Goal: Task Accomplishment & Management: Use online tool/utility

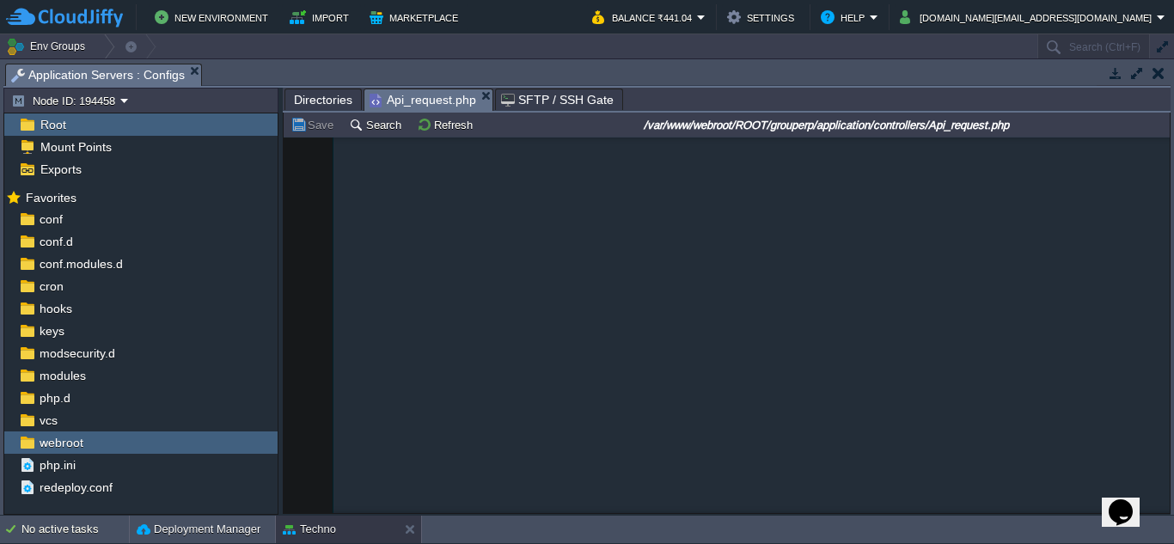
scroll to position [35503, 0]
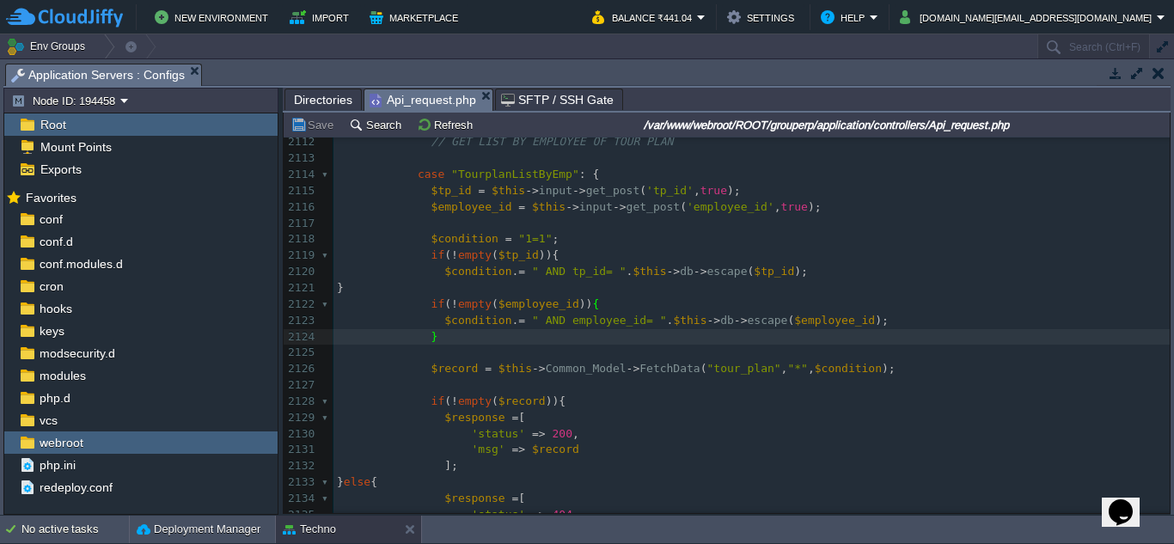
click at [319, 102] on span "Directories" at bounding box center [323, 99] width 58 height 21
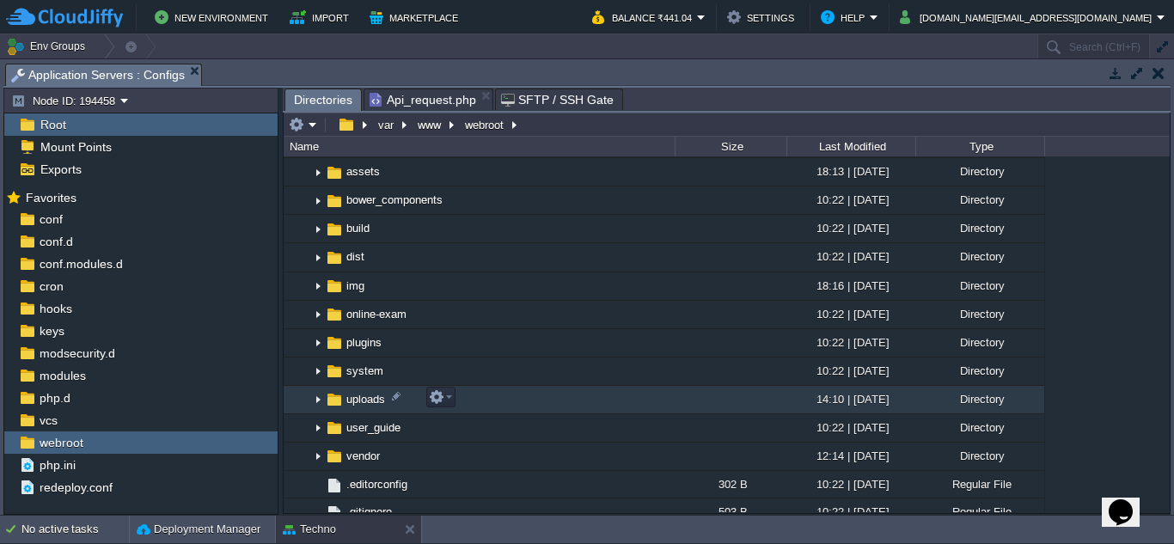
scroll to position [2164, 0]
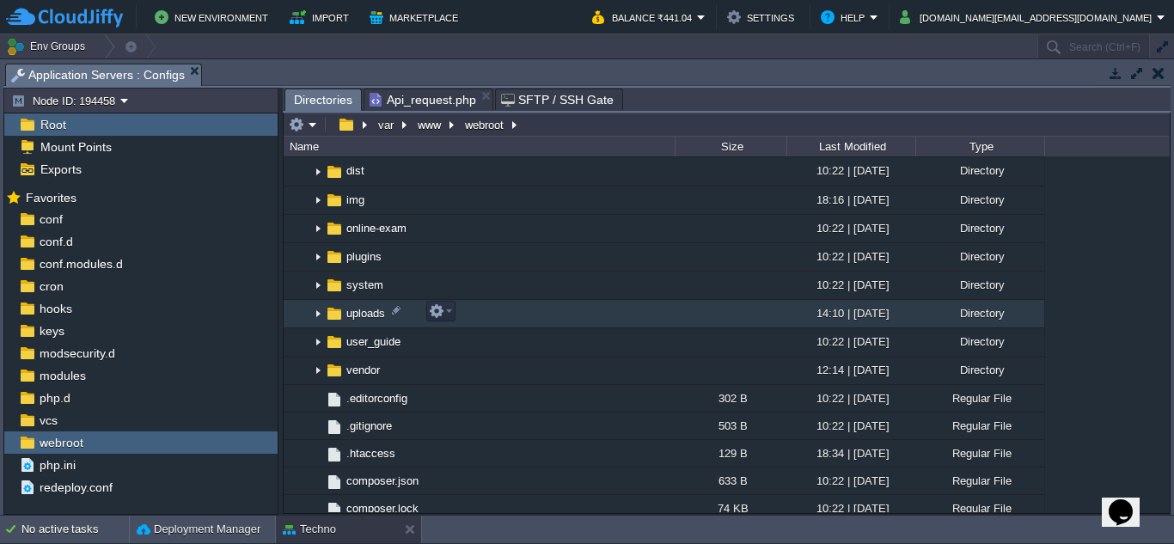
click at [319, 314] on img at bounding box center [318, 314] width 14 height 27
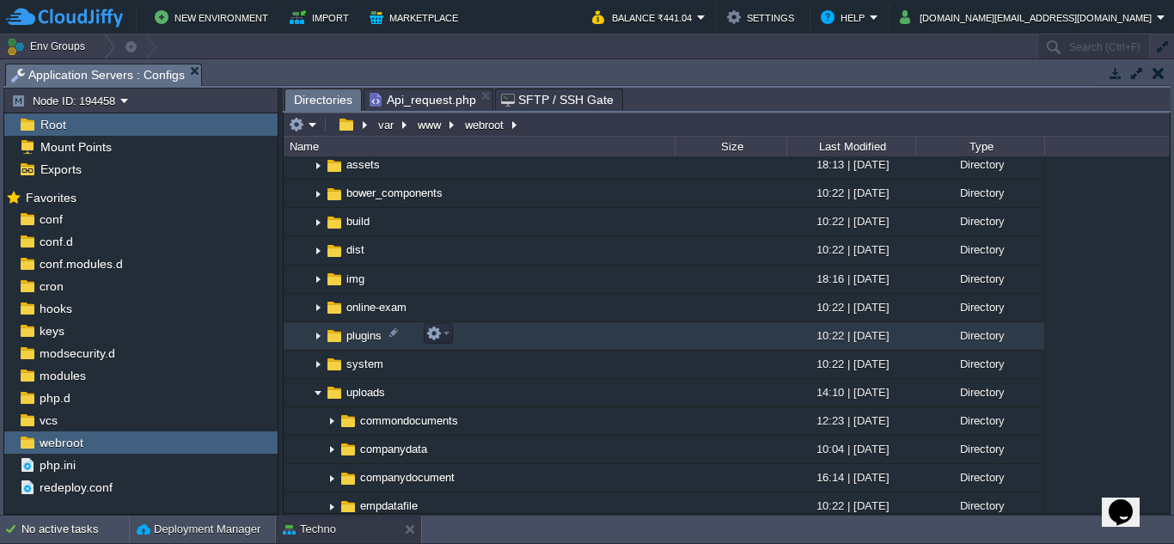
scroll to position [2078, 0]
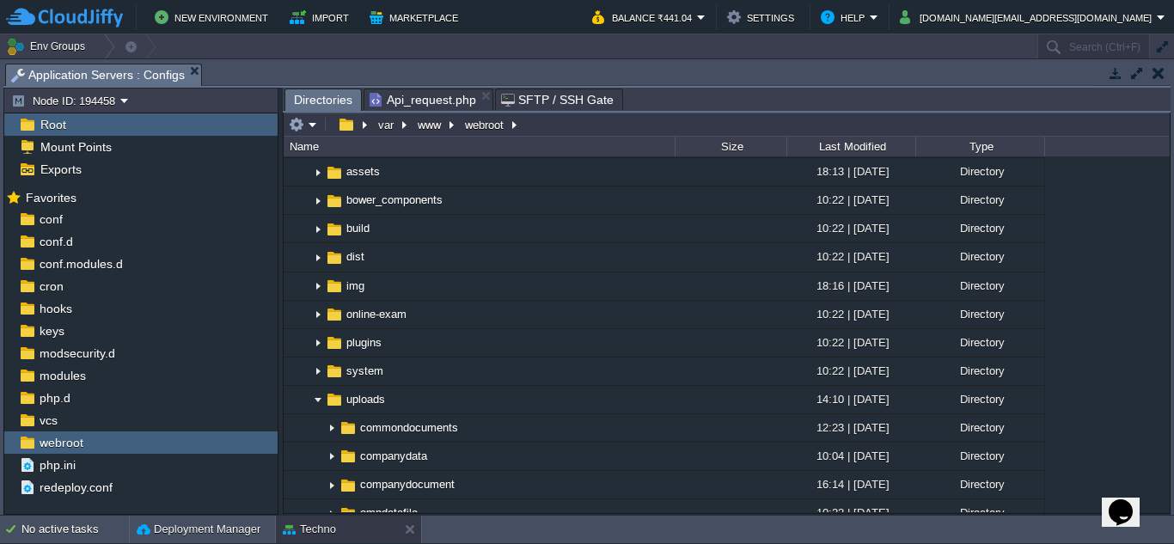
click at [430, 103] on span "Api_request.php" at bounding box center [422, 99] width 107 height 21
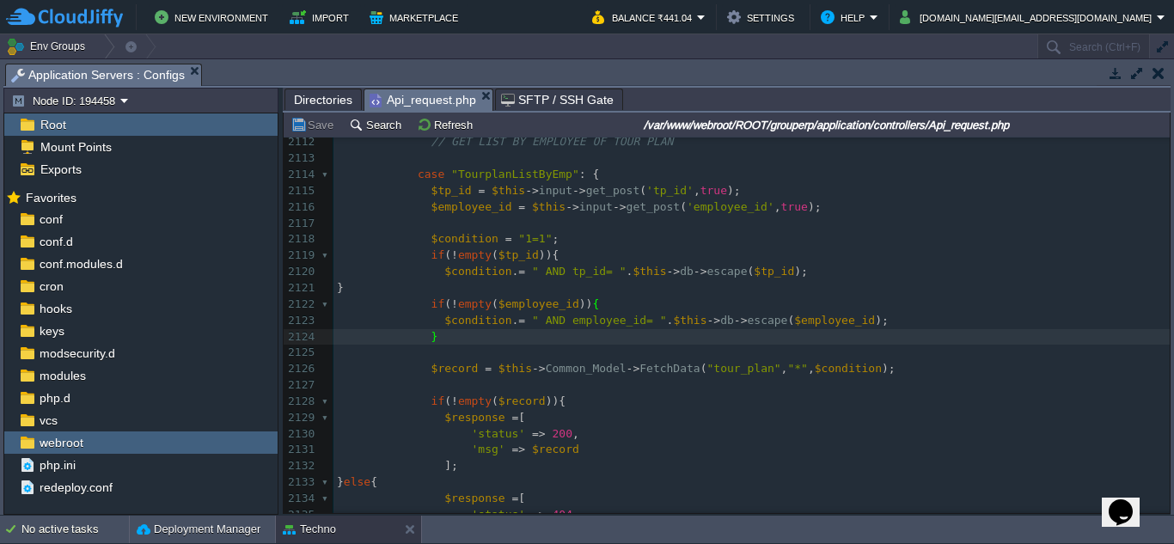
click at [315, 99] on span "Directories" at bounding box center [323, 99] width 58 height 21
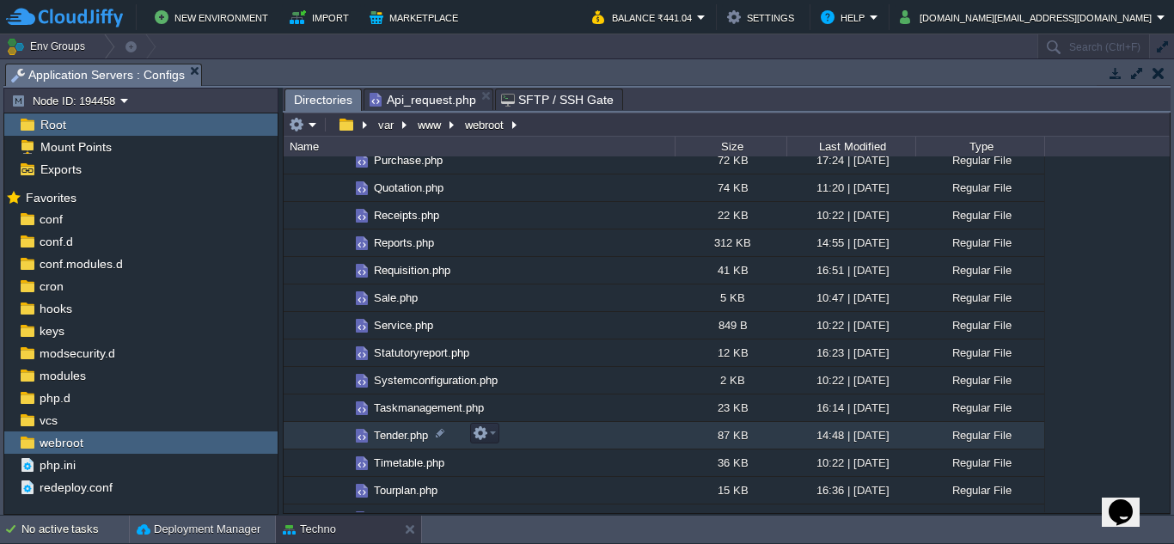
scroll to position [1133, 0]
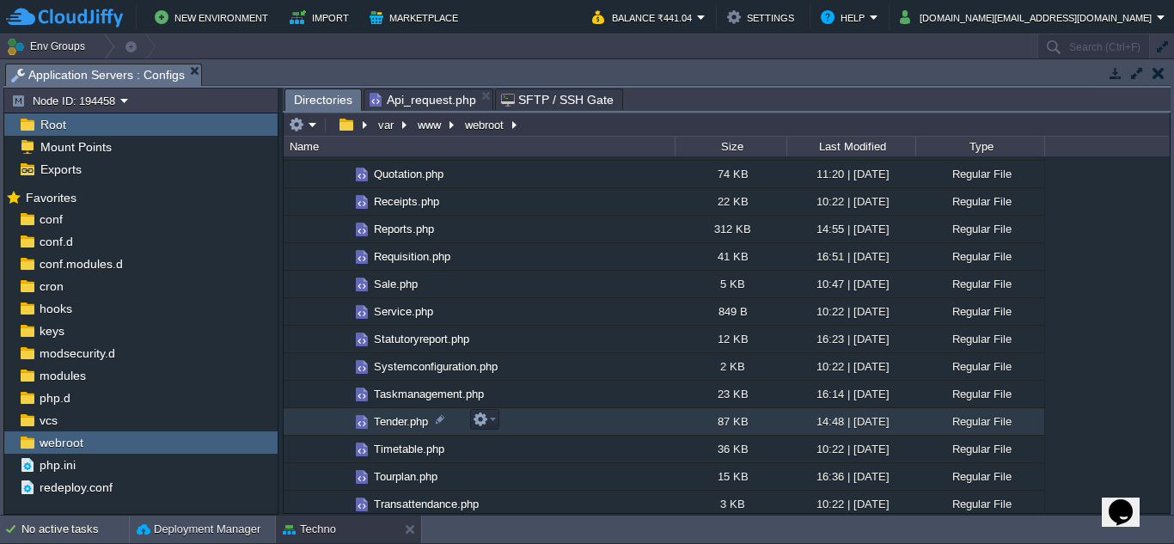
click at [423, 426] on span "Tender.php" at bounding box center [400, 421] width 59 height 15
click at [491, 424] on em at bounding box center [483, 419] width 23 height 15
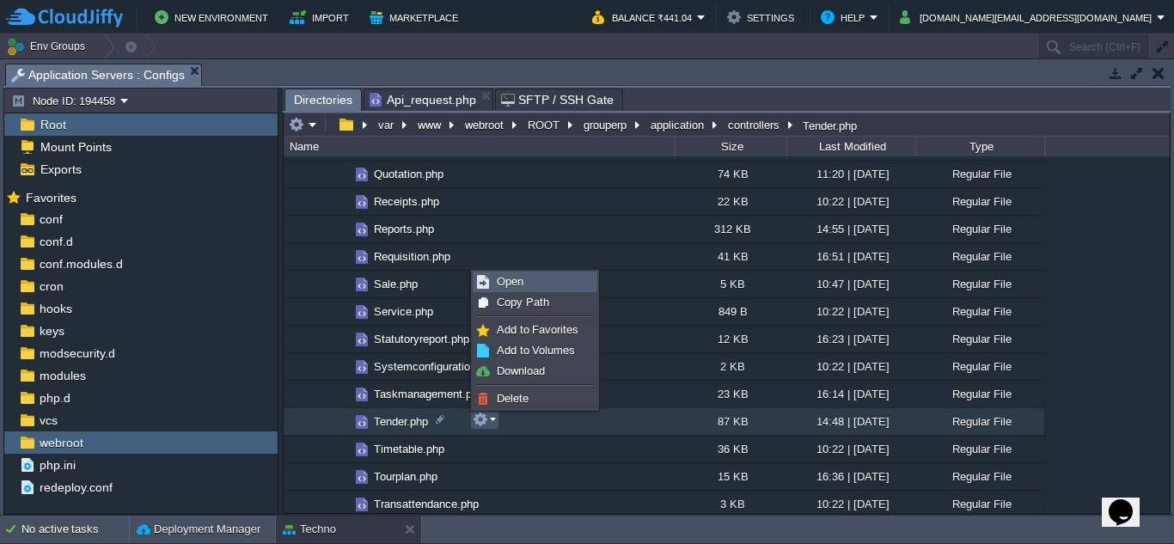
click at [528, 275] on link "Open" at bounding box center [534, 281] width 123 height 19
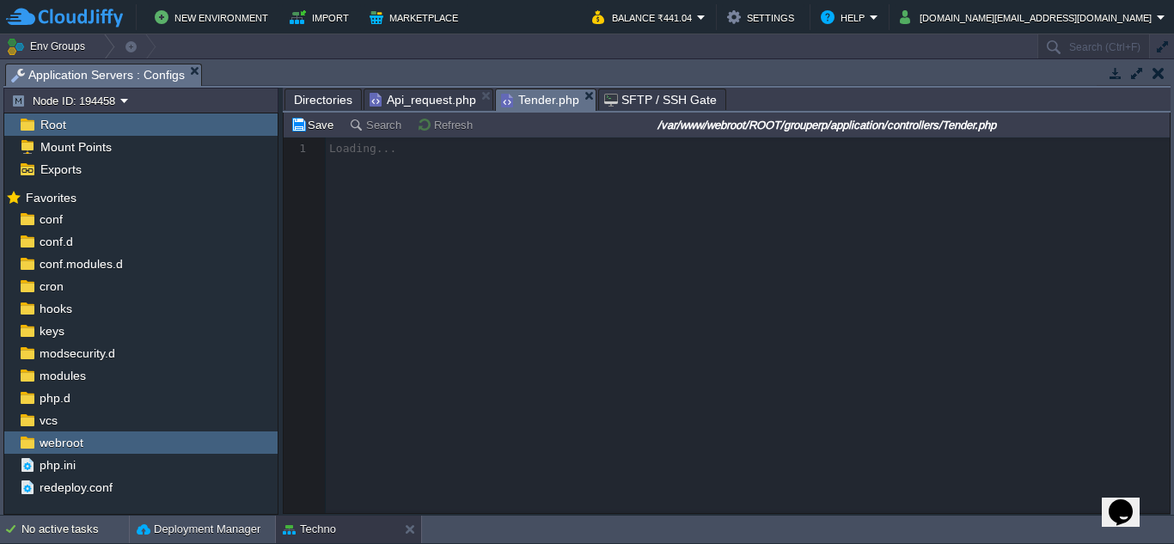
click at [332, 101] on span "Directories" at bounding box center [323, 99] width 58 height 21
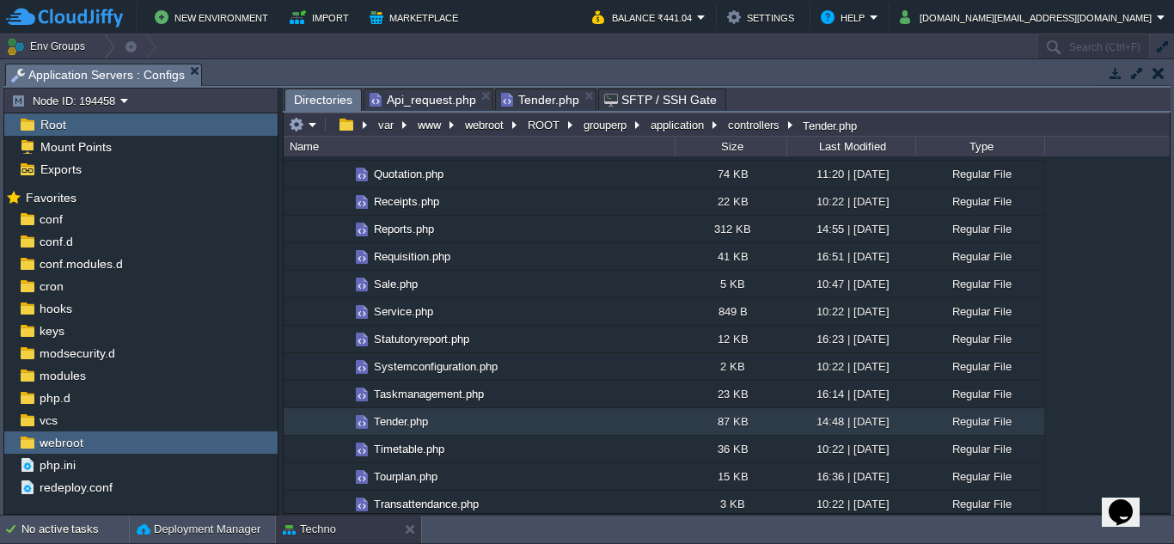
scroll to position [1563, 0]
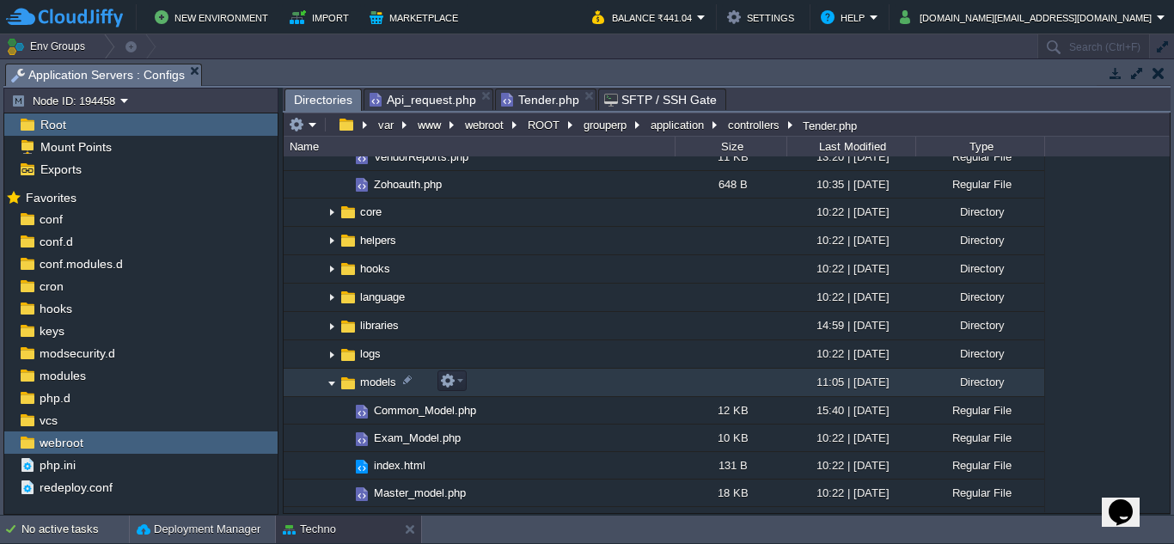
click at [332, 386] on img at bounding box center [332, 382] width 14 height 27
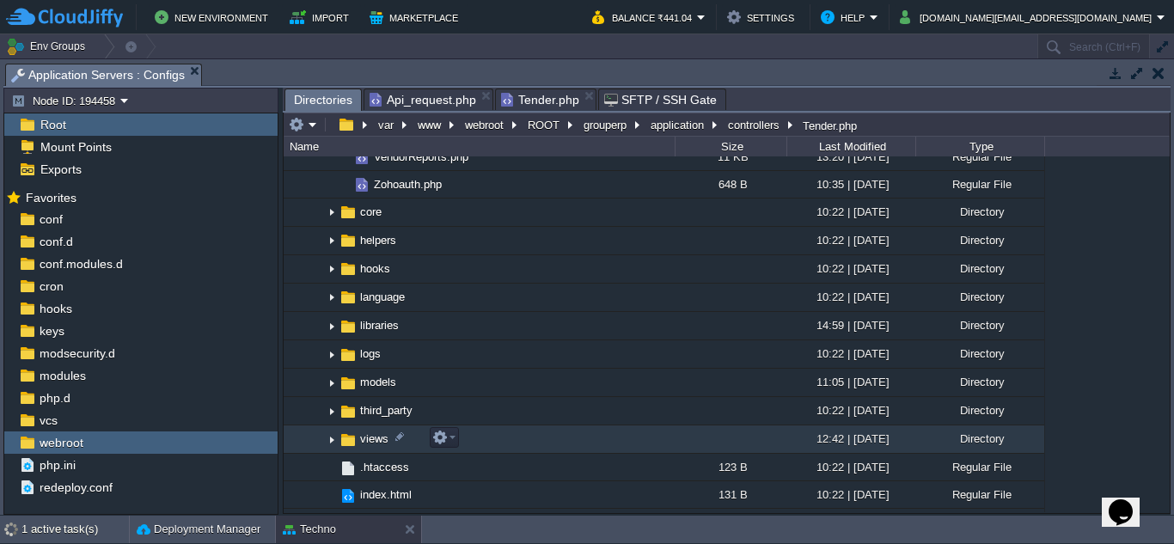
click at [375, 441] on span "views" at bounding box center [374, 438] width 34 height 15
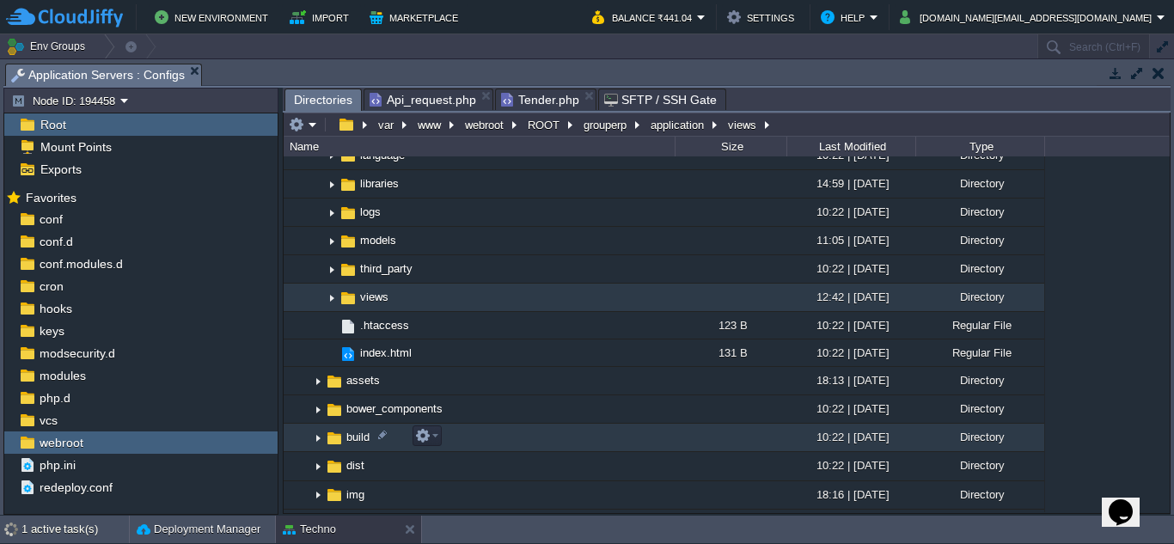
scroll to position [1734, 0]
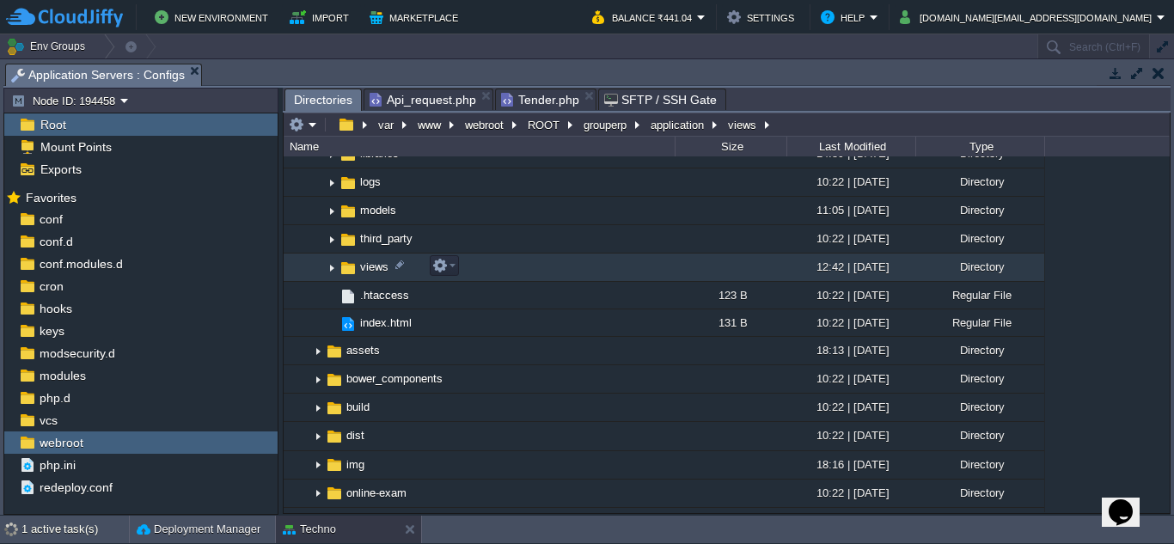
click at [332, 269] on img at bounding box center [332, 267] width 14 height 27
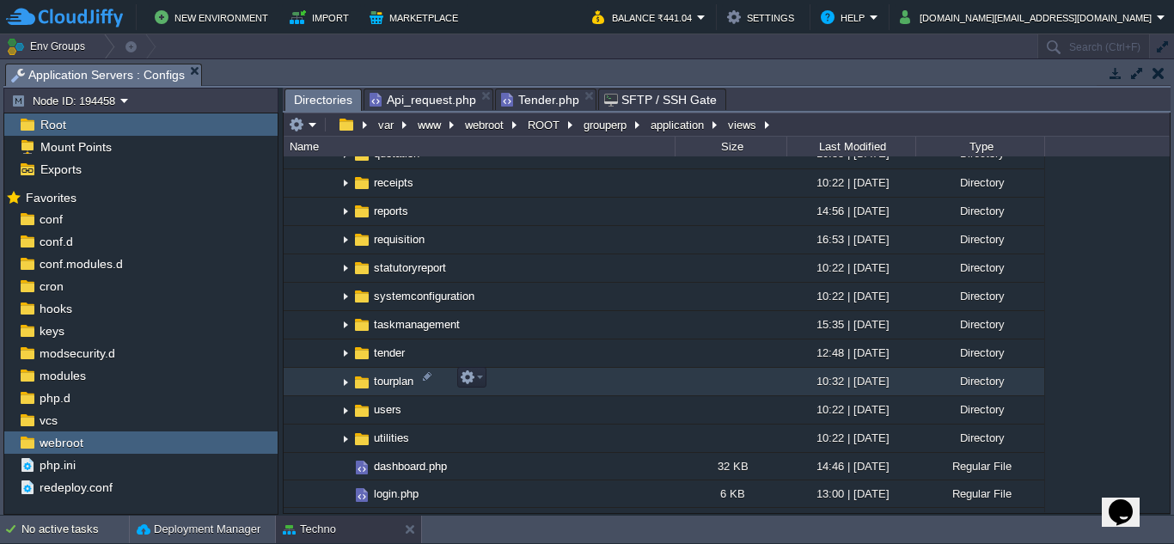
scroll to position [2422, 0]
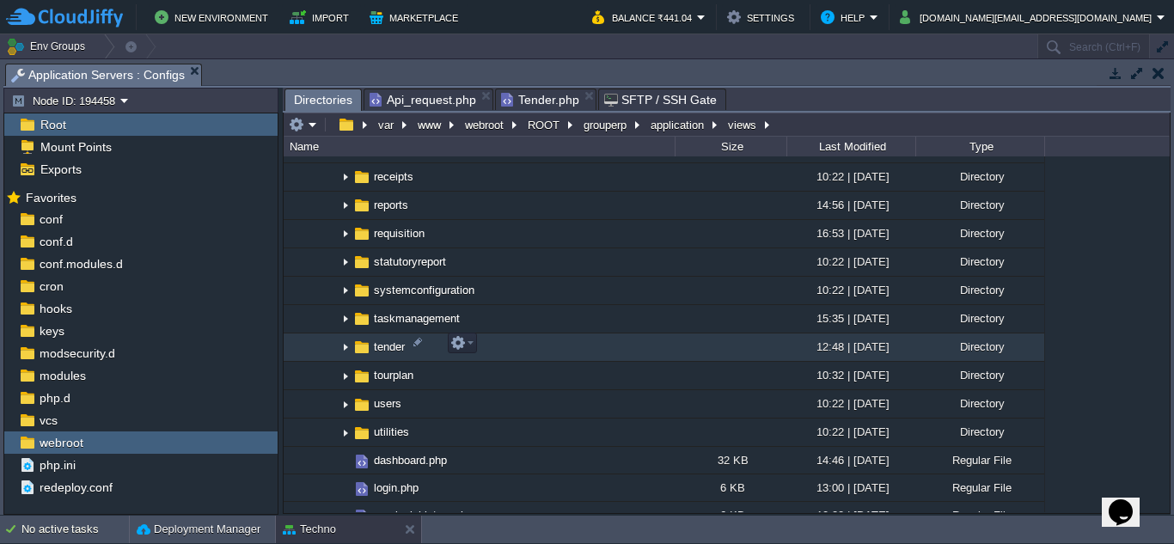
click at [342, 347] on img at bounding box center [345, 347] width 14 height 27
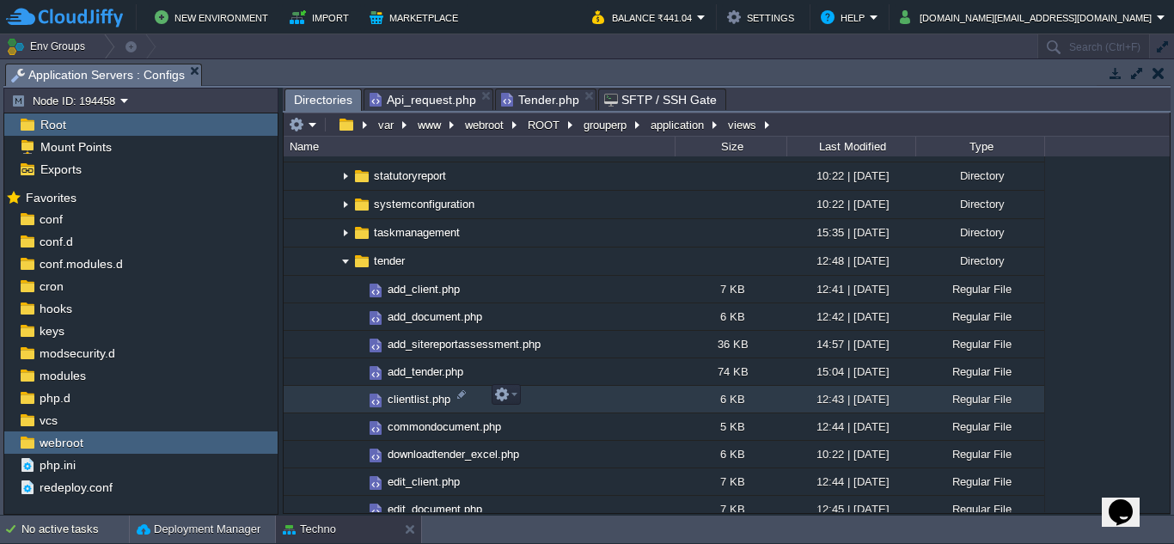
scroll to position [2594, 0]
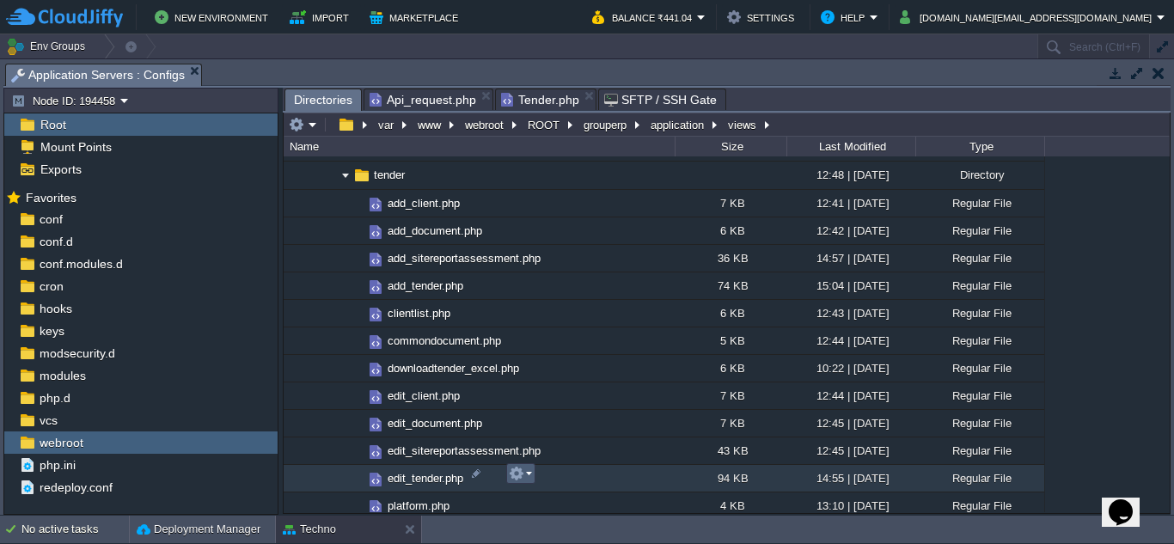
click at [524, 479] on em at bounding box center [520, 473] width 23 height 15
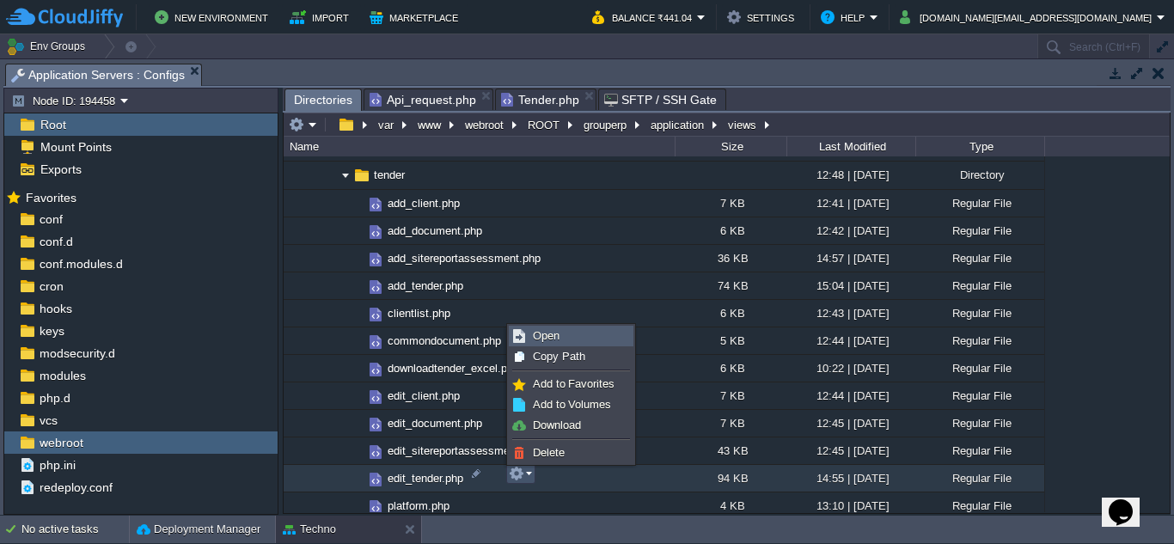
click at [574, 340] on link "Open" at bounding box center [570, 335] width 123 height 19
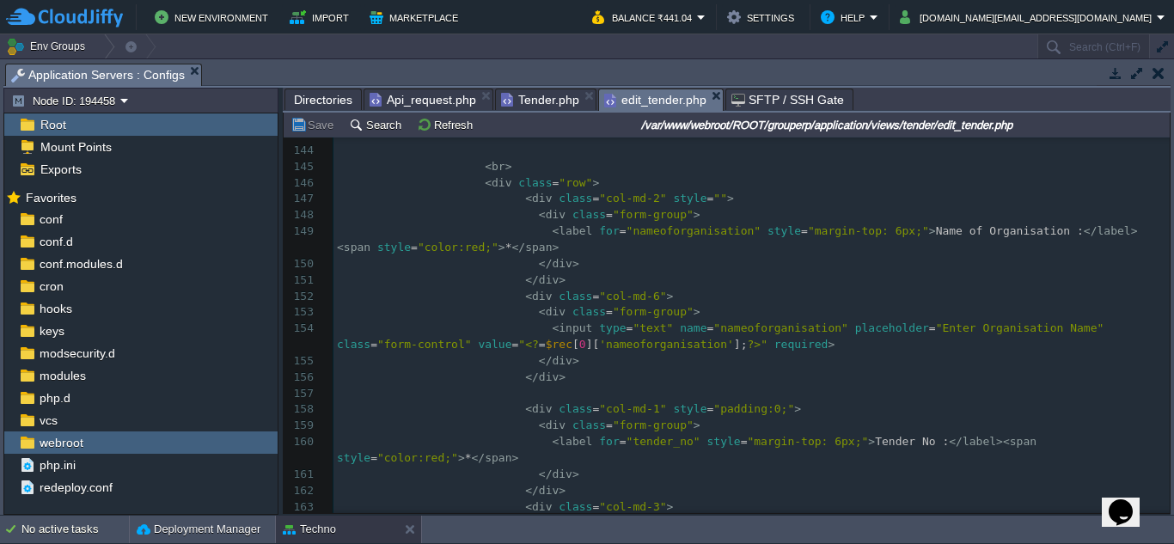
scroll to position [0, 0]
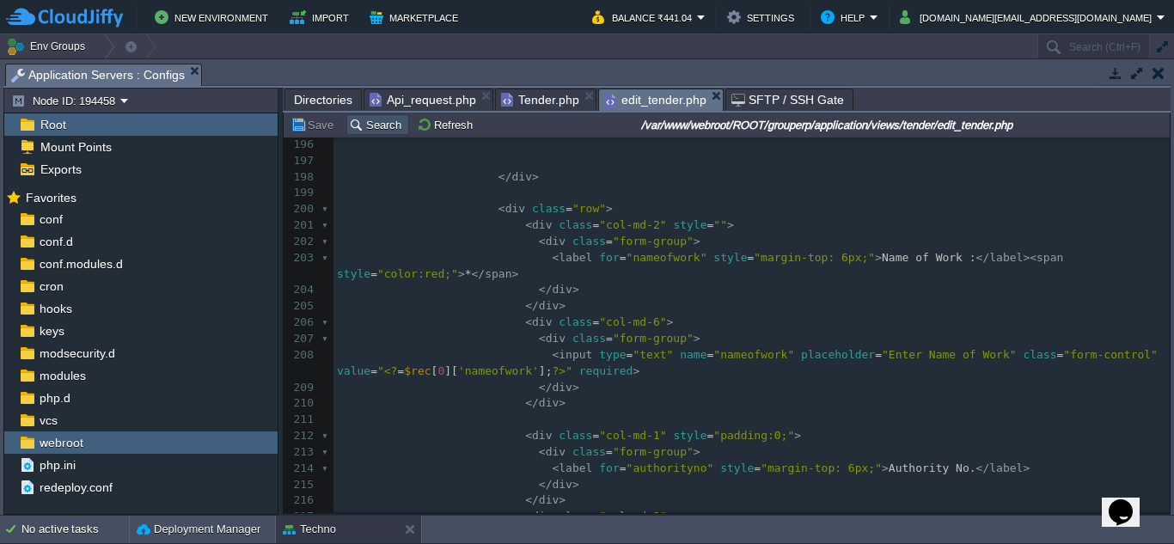
click at [381, 130] on button "Search" at bounding box center [378, 124] width 58 height 15
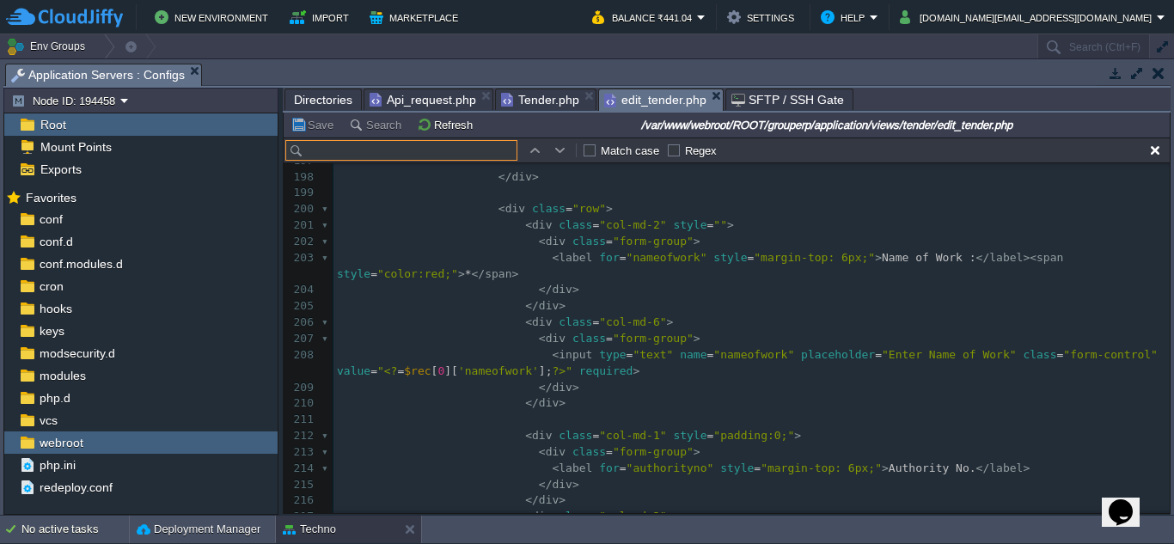
paste input "Common Document"
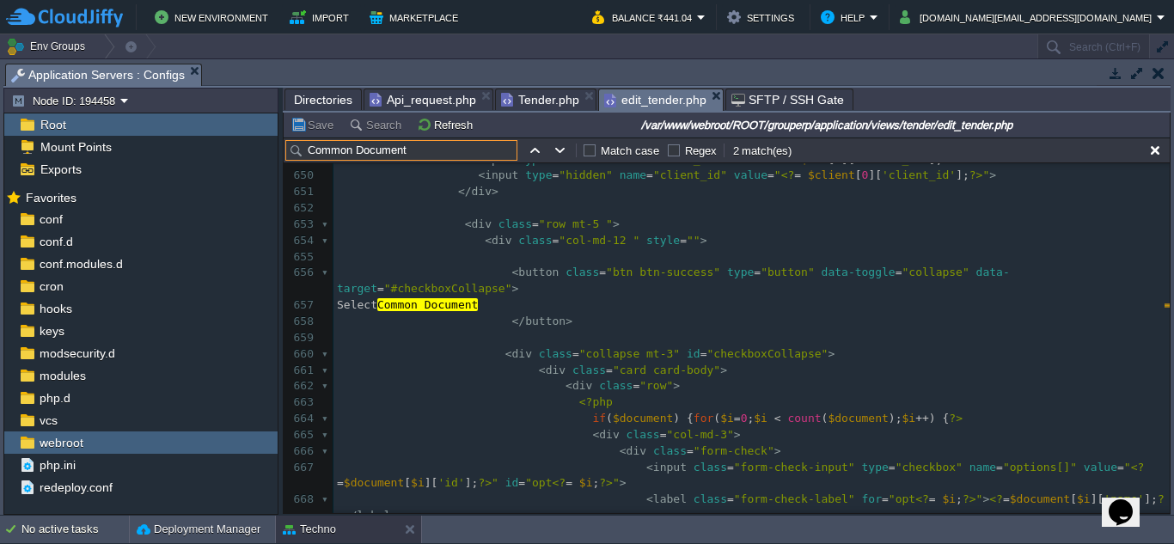
type input "Common Document"
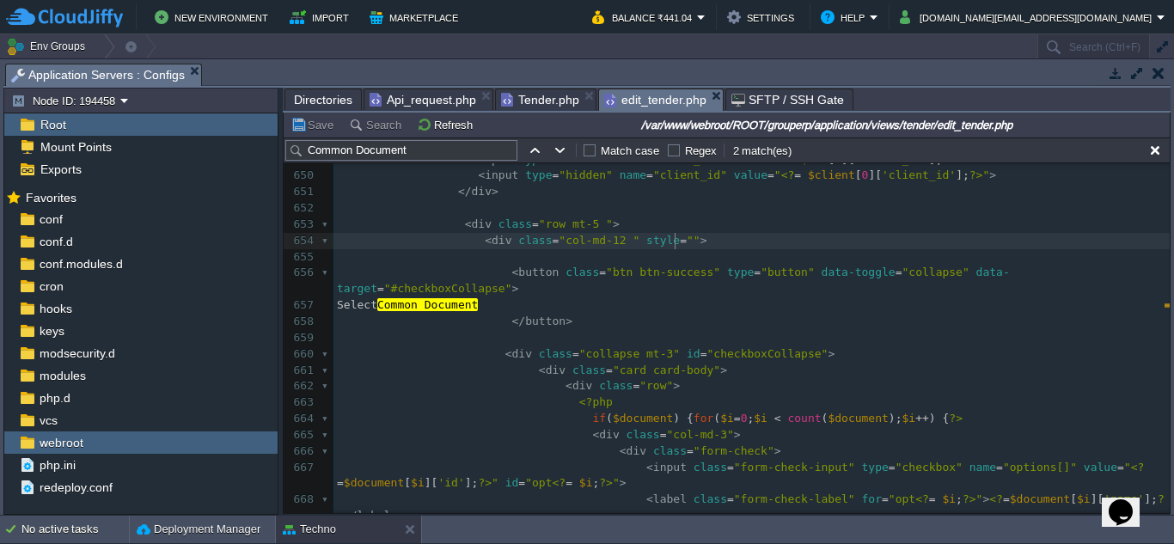
click at [893, 247] on pre "< div class = "col-md-12 " style = "" >" at bounding box center [751, 241] width 836 height 16
click at [1160, 147] on button "button" at bounding box center [1154, 150] width 15 height 15
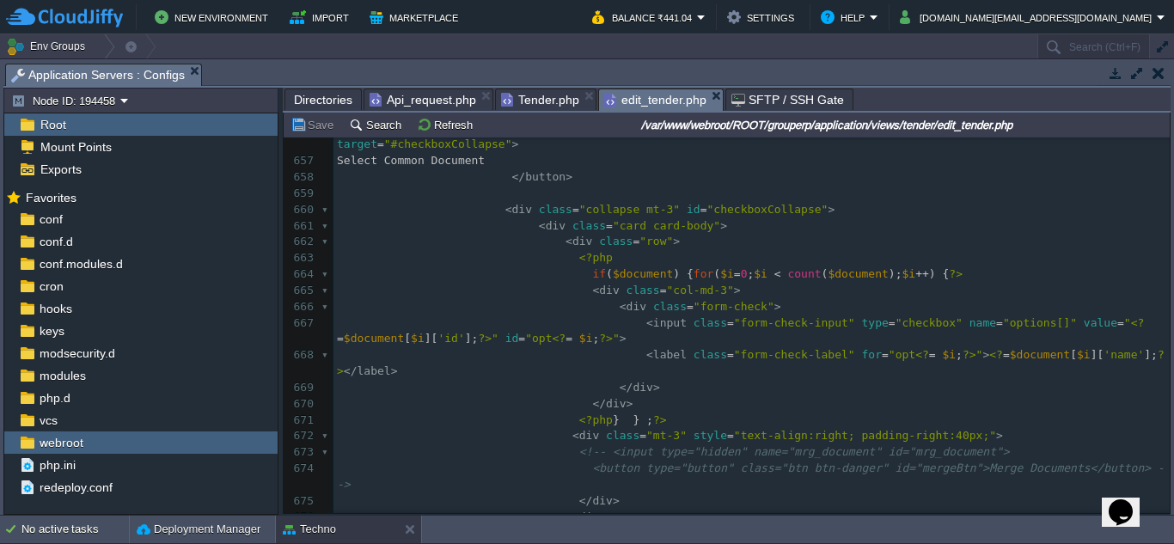
click at [673, 412] on pre "<?php } } ; ?>" at bounding box center [751, 420] width 836 height 16
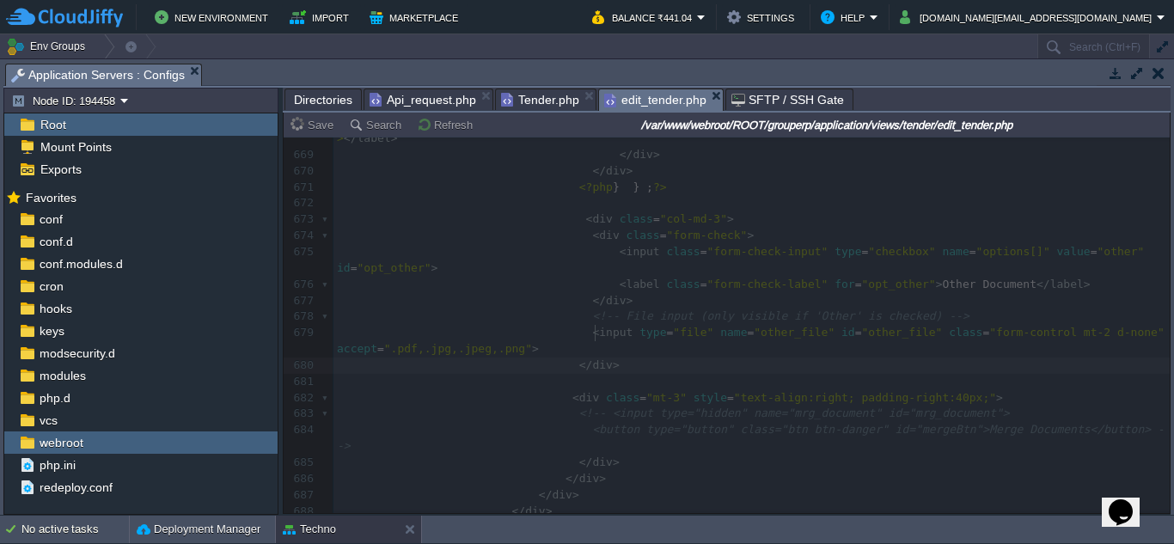
click at [539, 104] on span "Tender.php" at bounding box center [540, 99] width 78 height 21
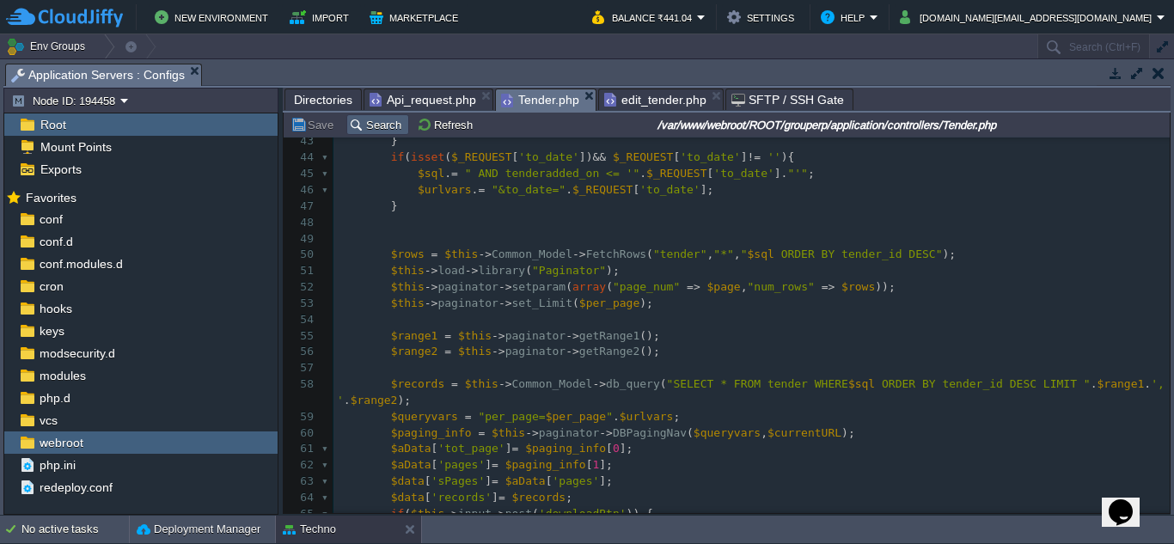
click at [382, 122] on button "Search" at bounding box center [378, 124] width 58 height 15
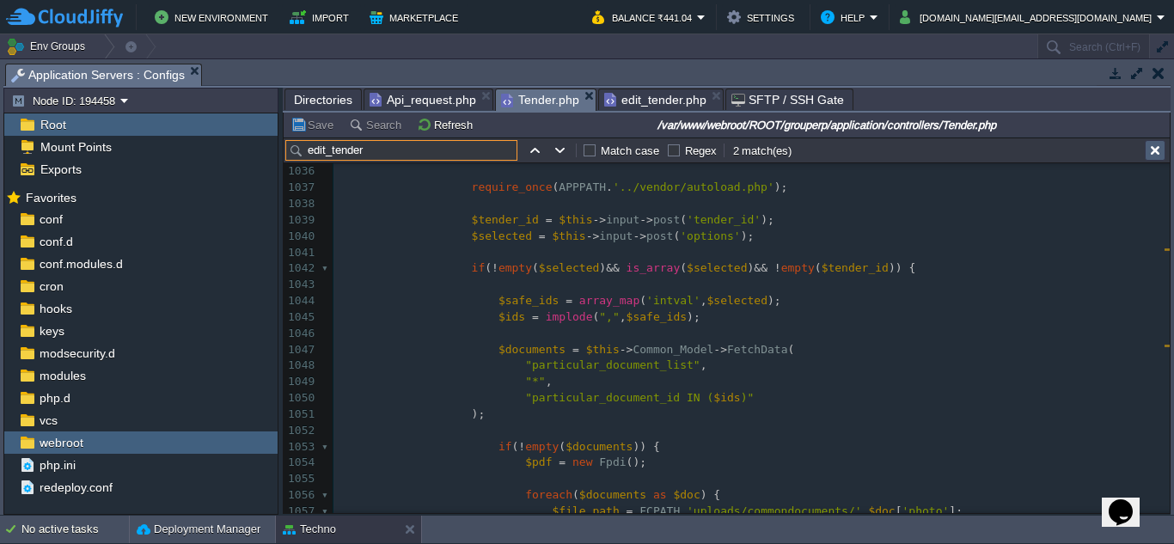
type input "edit_tender"
click at [1161, 152] on button "button" at bounding box center [1154, 150] width 15 height 15
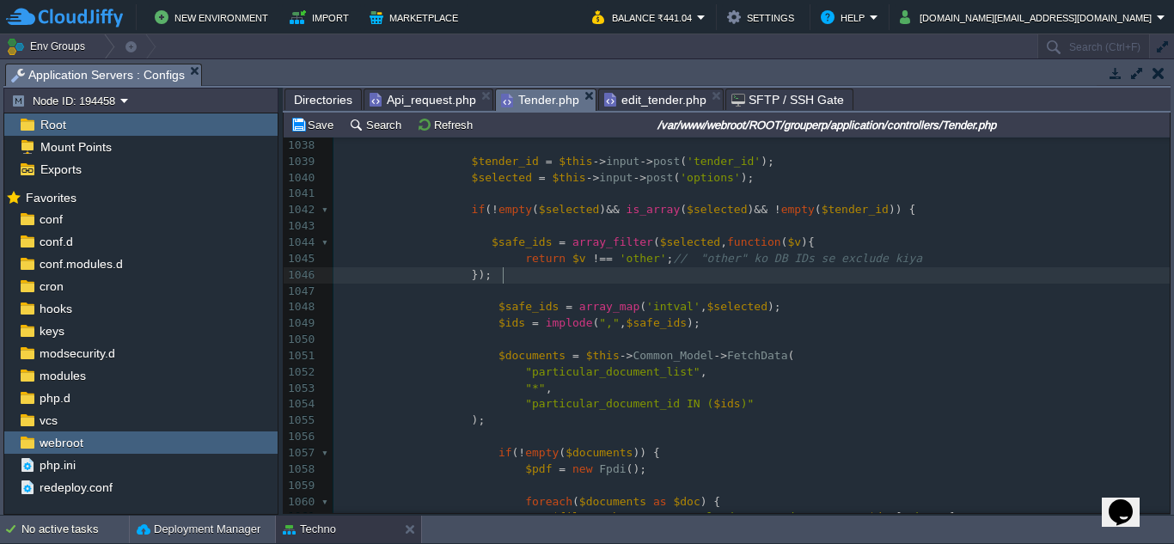
click at [836, 267] on div "xxxxxxxxxx public function edit_tender ( $tender_id = 0 ) 1021 foreach ( $this …" at bounding box center [751, 381] width 836 height 1036
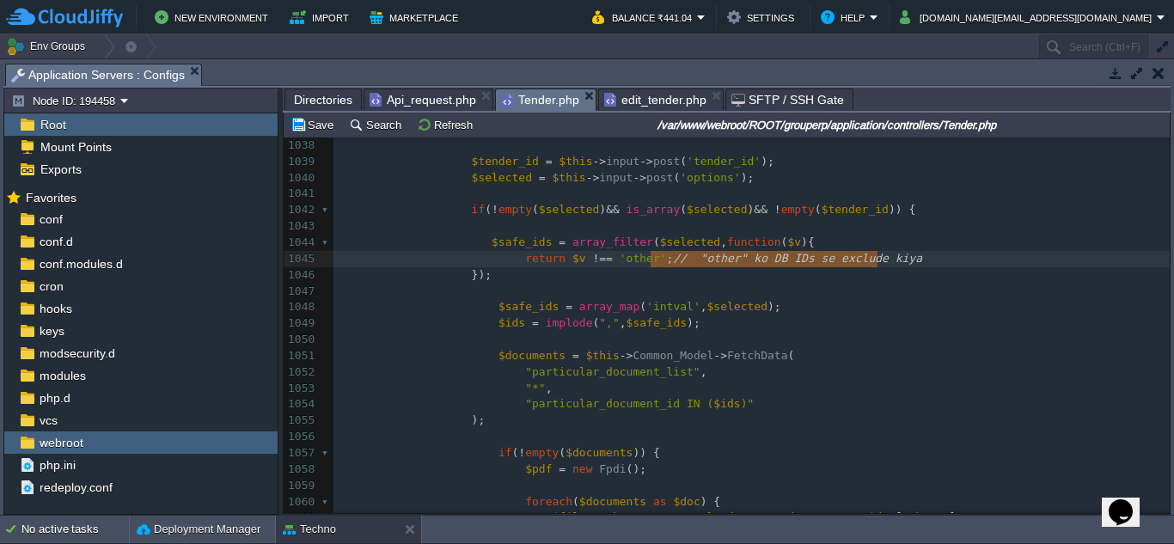
type textarea "// "other" ko DB IDs se exclude kiya"
drag, startPoint x: 881, startPoint y: 260, endPoint x: 644, endPoint y: 267, distance: 236.3
type textarea "//other document"
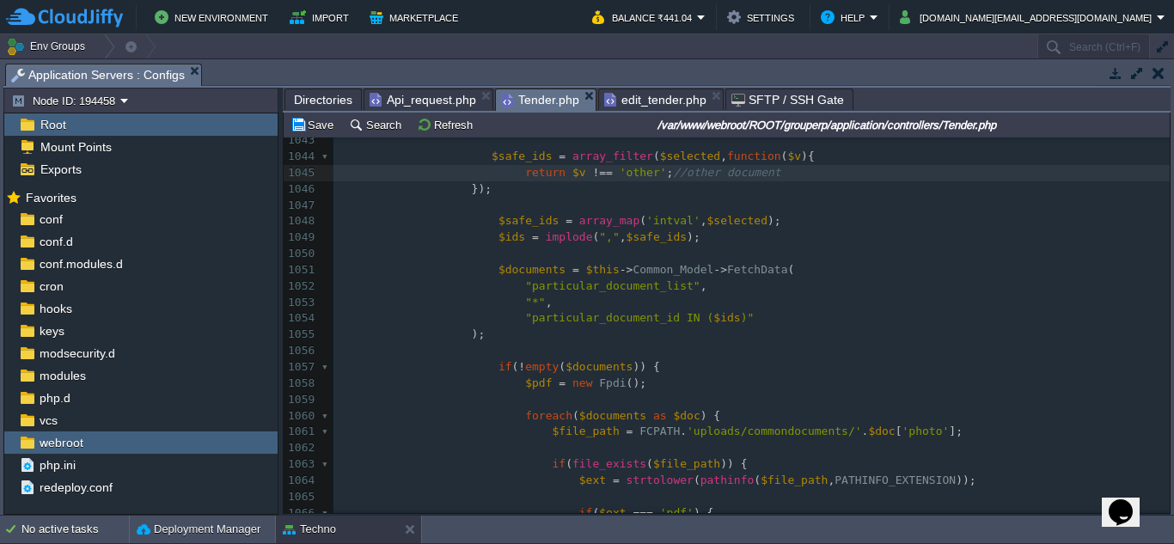
click at [577, 340] on pre ");" at bounding box center [751, 334] width 836 height 16
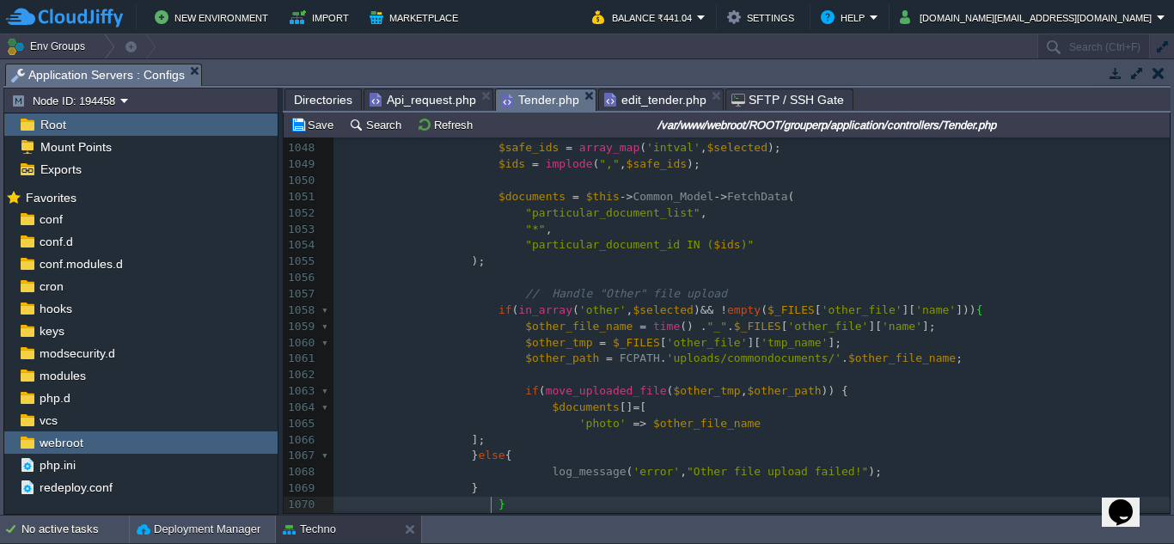
click at [623, 290] on span "// Handle "Other" file upload" at bounding box center [626, 293] width 202 height 13
click at [582, 294] on div "xxxxxxxxxx public function edit_tender ( $tender_id = 0 ) 1037 require_once ( A…" at bounding box center [751, 415] width 836 height 906
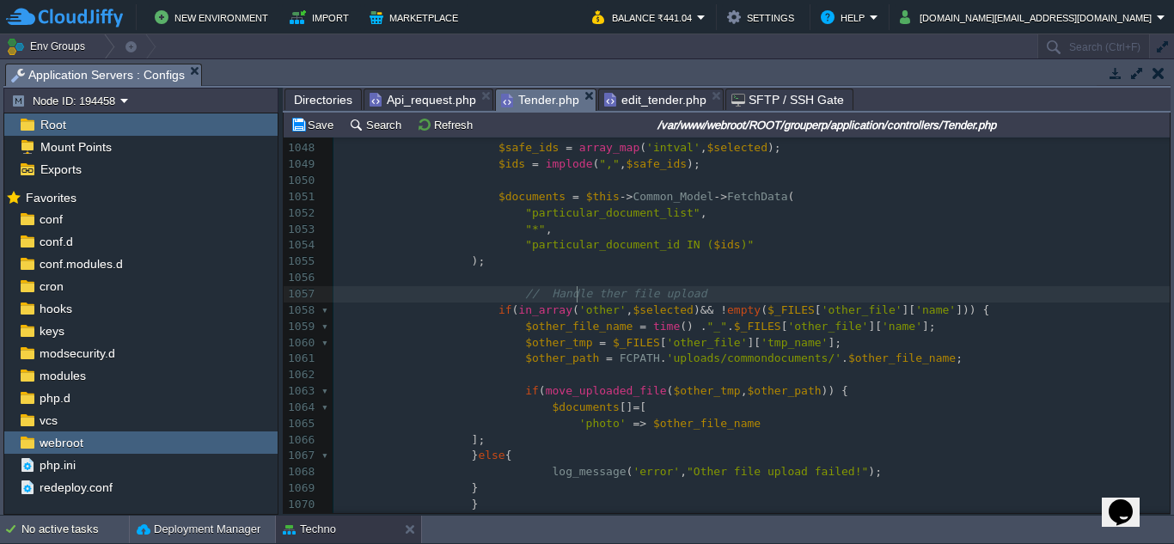
type textarea "o"
click at [567, 296] on div "xxxxxxxxxx public function edit_tender ( $tender_id = 0 ) 1037 require_once ( A…" at bounding box center [751, 415] width 836 height 906
click at [648, 290] on pre "// other file upload" at bounding box center [751, 294] width 836 height 16
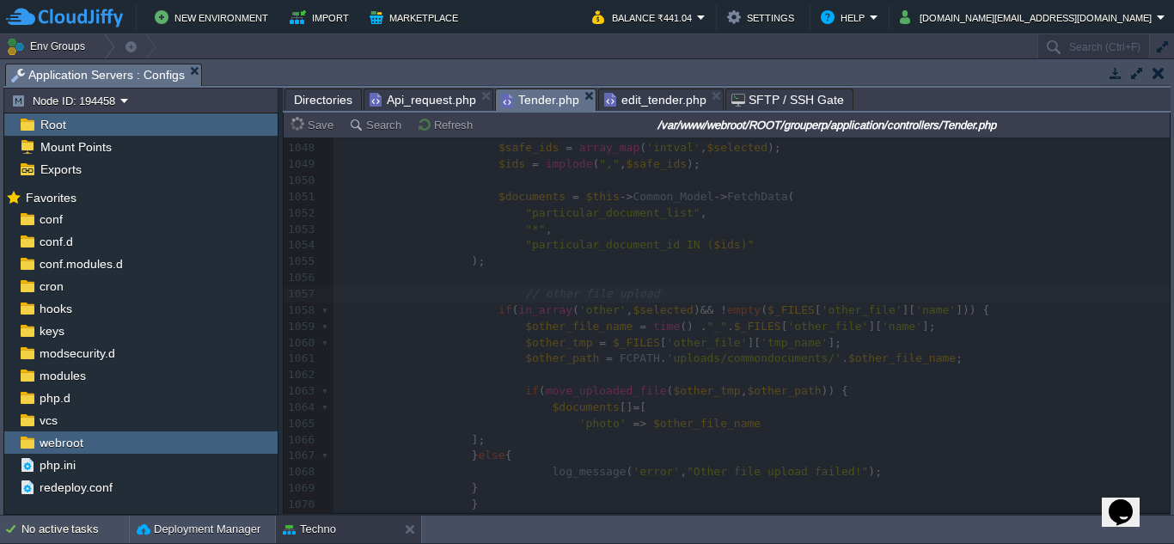
click at [643, 104] on span "edit_tender.php" at bounding box center [655, 99] width 102 height 21
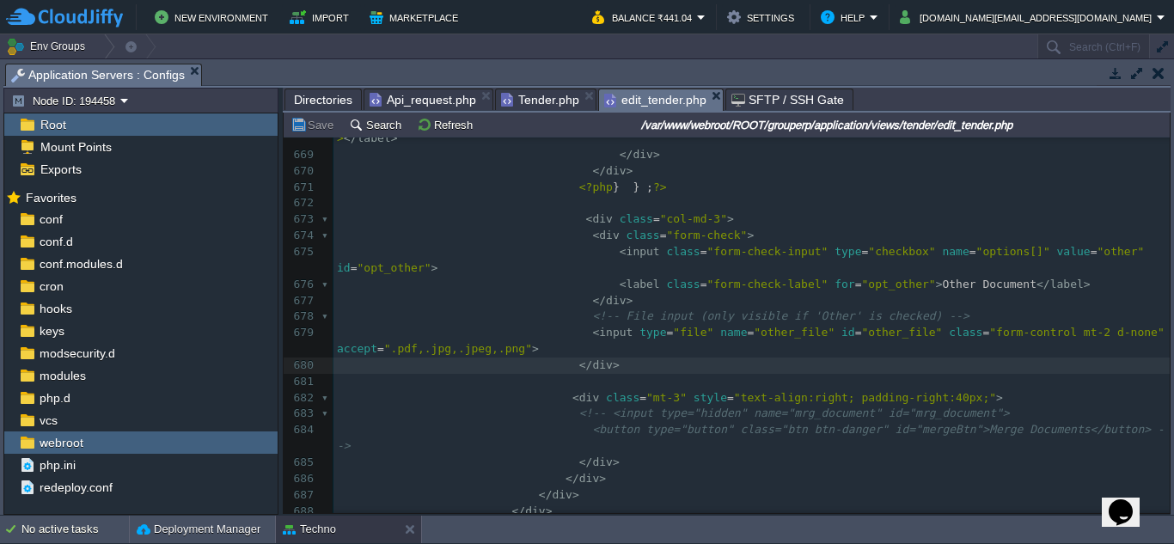
click at [693, 376] on div "xxxxxxxxxx 634 < option value = "Not Submitted" <? = $rec [ 0 ][ 'report_status…" at bounding box center [751, 146] width 836 height 1295
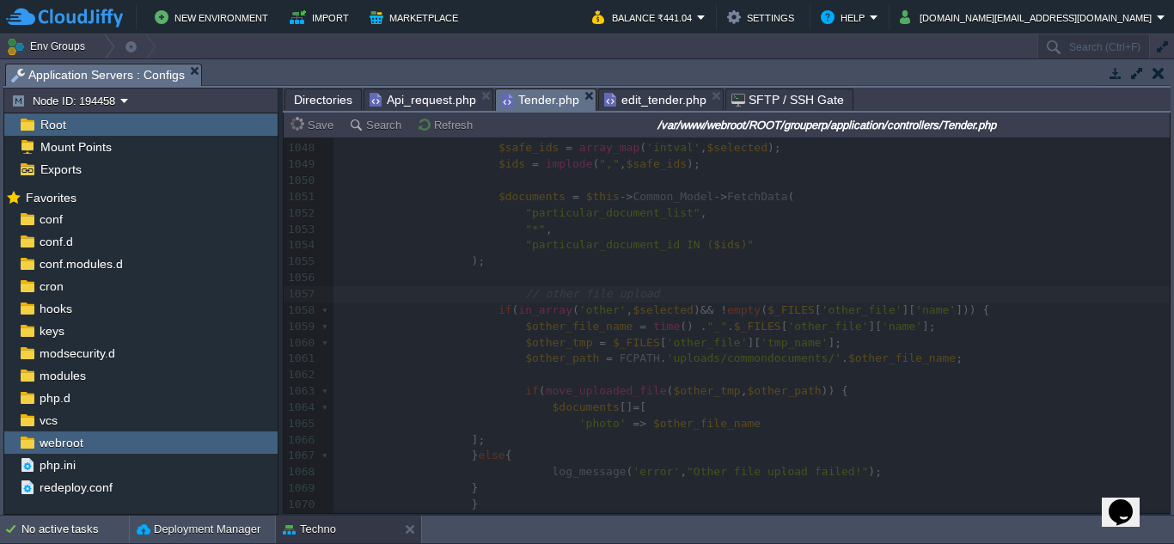
click at [526, 99] on span "Tender.php" at bounding box center [540, 99] width 78 height 21
click at [655, 399] on div at bounding box center [726, 324] width 886 height 375
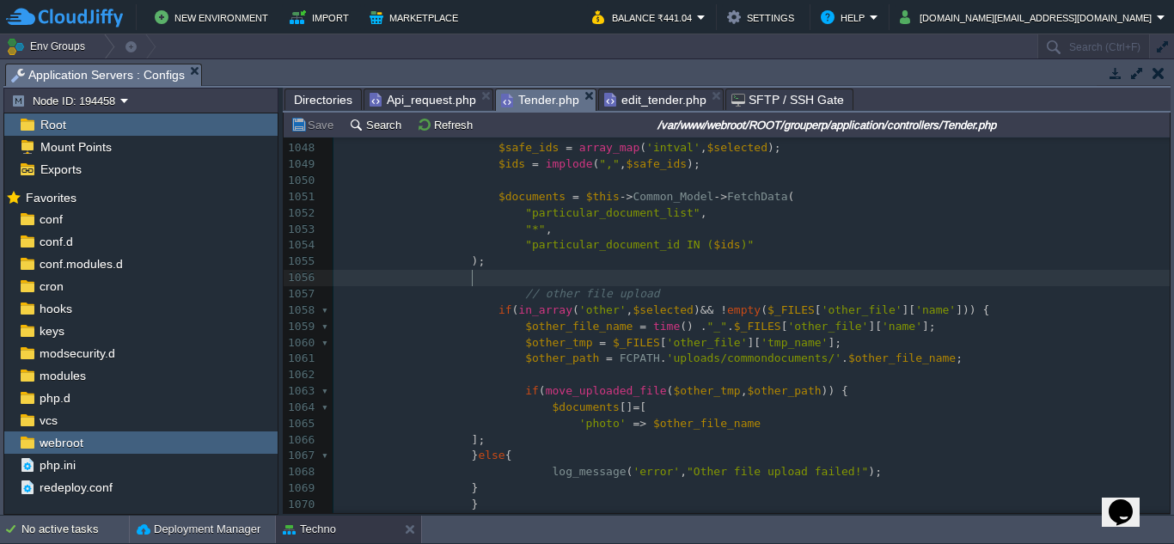
click at [683, 279] on pre at bounding box center [751, 278] width 836 height 16
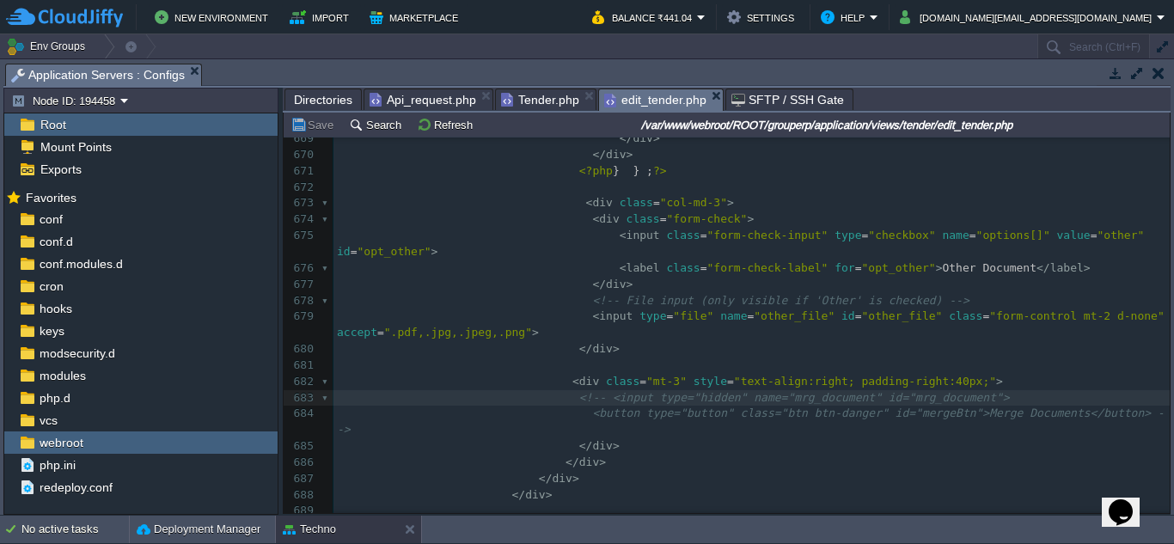
click at [659, 108] on span "edit_tender.php" at bounding box center [655, 99] width 102 height 21
click at [437, 94] on span "Api_request.php" at bounding box center [422, 99] width 107 height 21
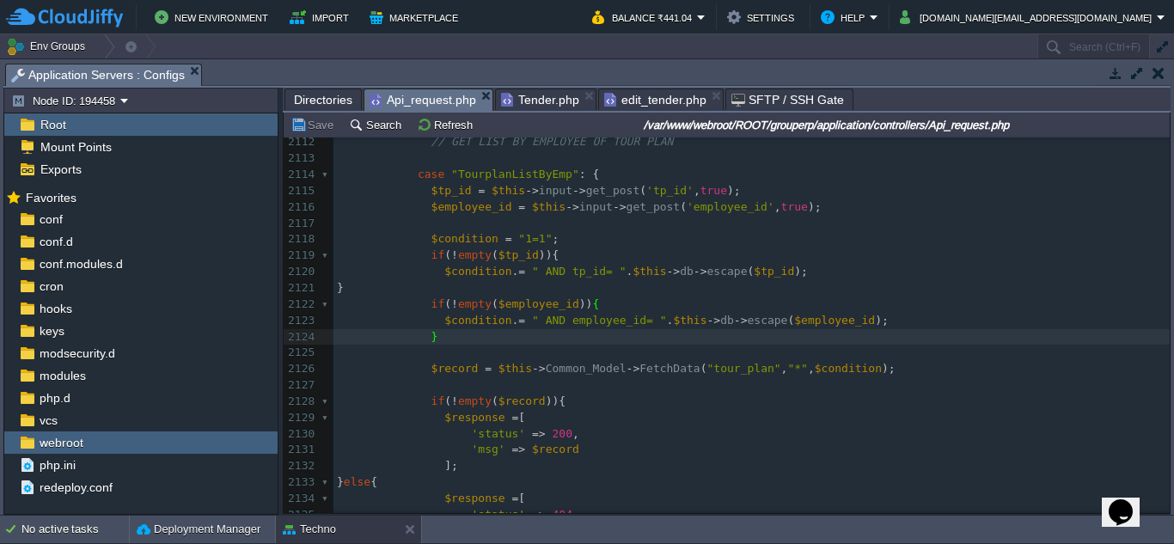
scroll to position [278, 0]
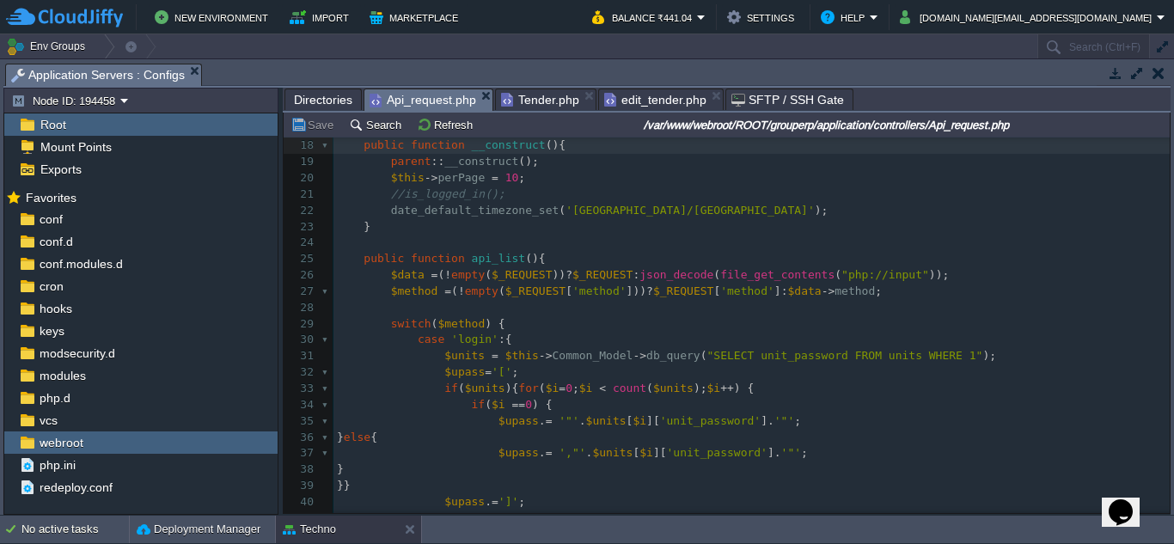
click at [429, 243] on pre "​" at bounding box center [751, 243] width 836 height 16
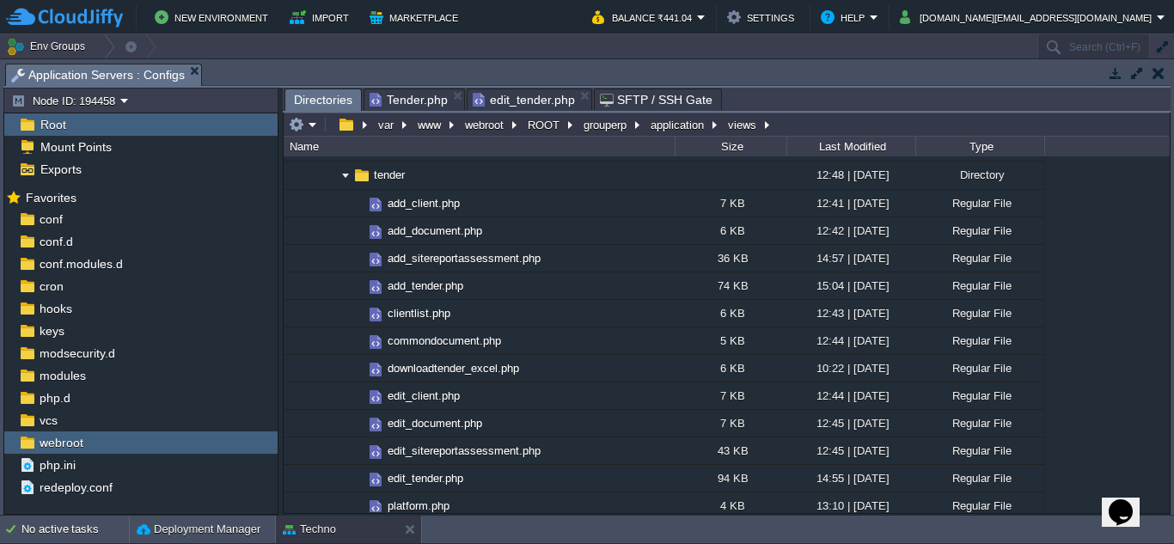
click at [638, 101] on div "Env Groups Search (Ctrl+F) auto-gen Name Status Tags Usage amit-college [DOMAIN…" at bounding box center [587, 274] width 1174 height 481
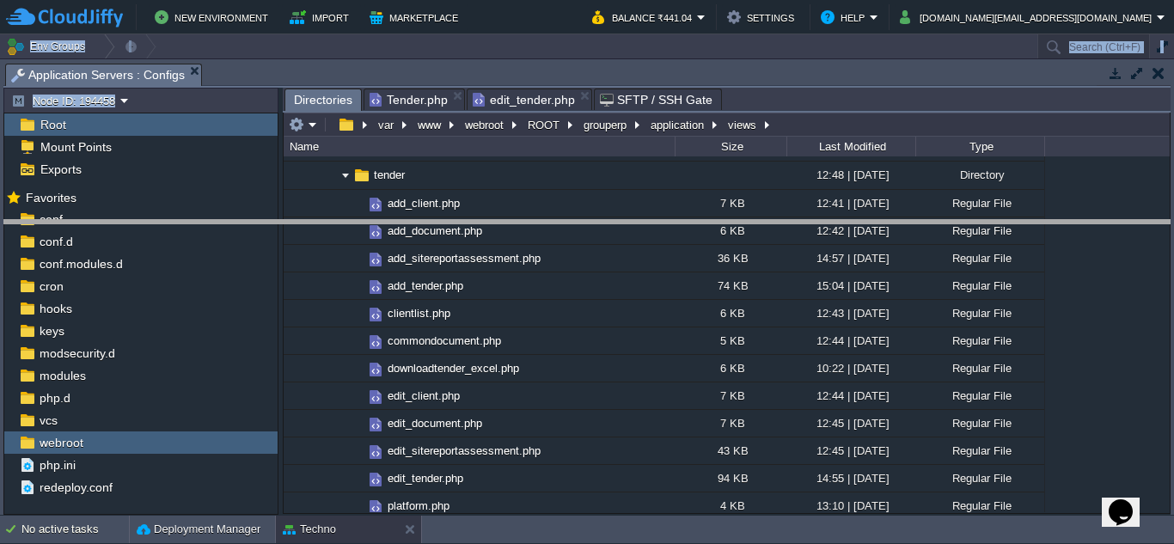
drag, startPoint x: 855, startPoint y: 80, endPoint x: 878, endPoint y: 236, distance: 158.1
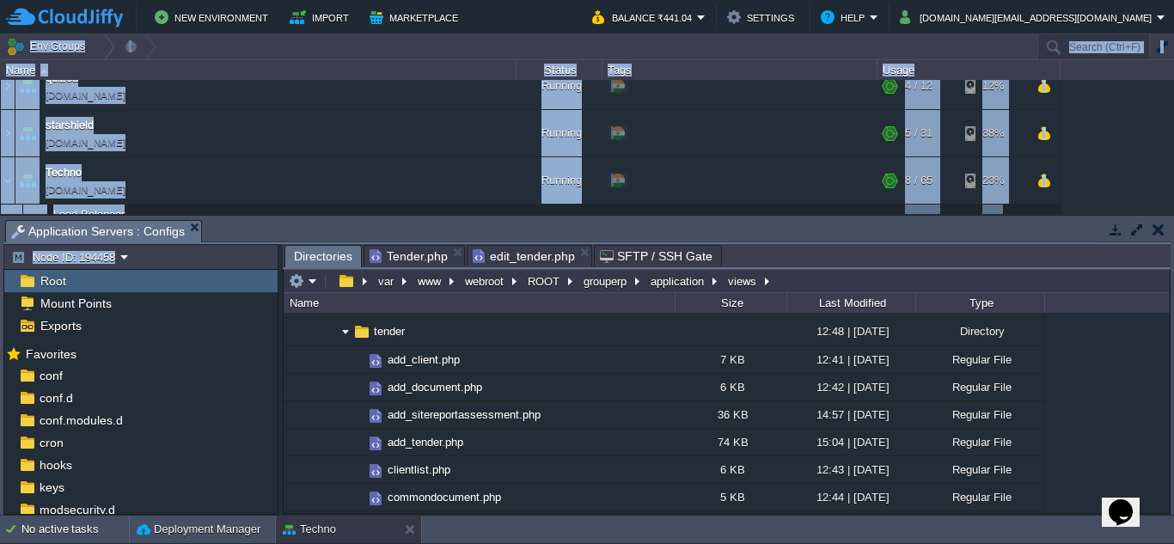
click at [1160, 234] on button "button" at bounding box center [1158, 229] width 12 height 15
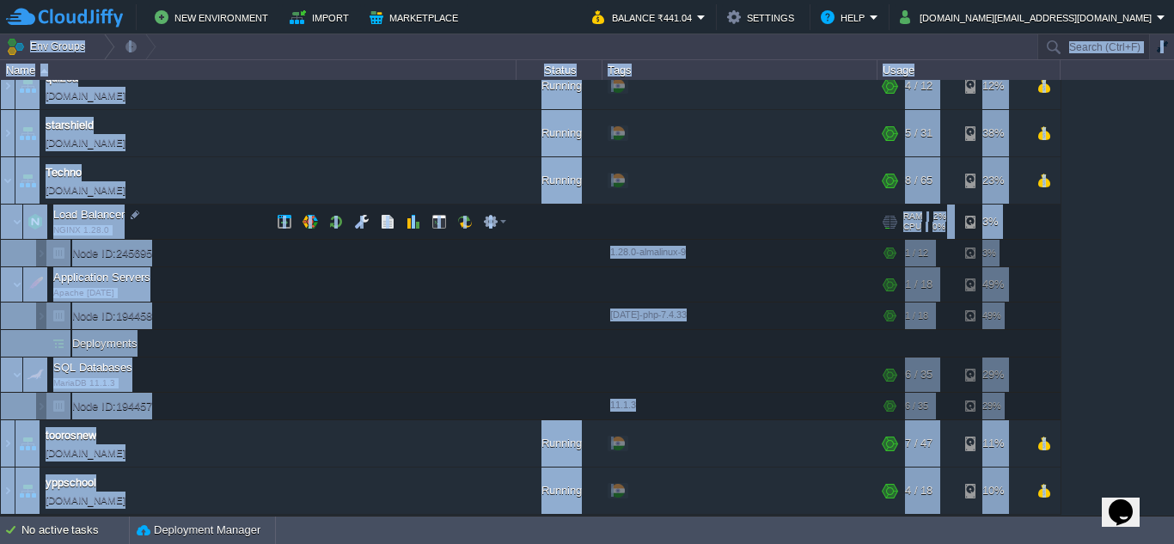
click at [31, 240] on td "Load Balancer NGINX 1.28.0" at bounding box center [258, 221] width 515 height 35
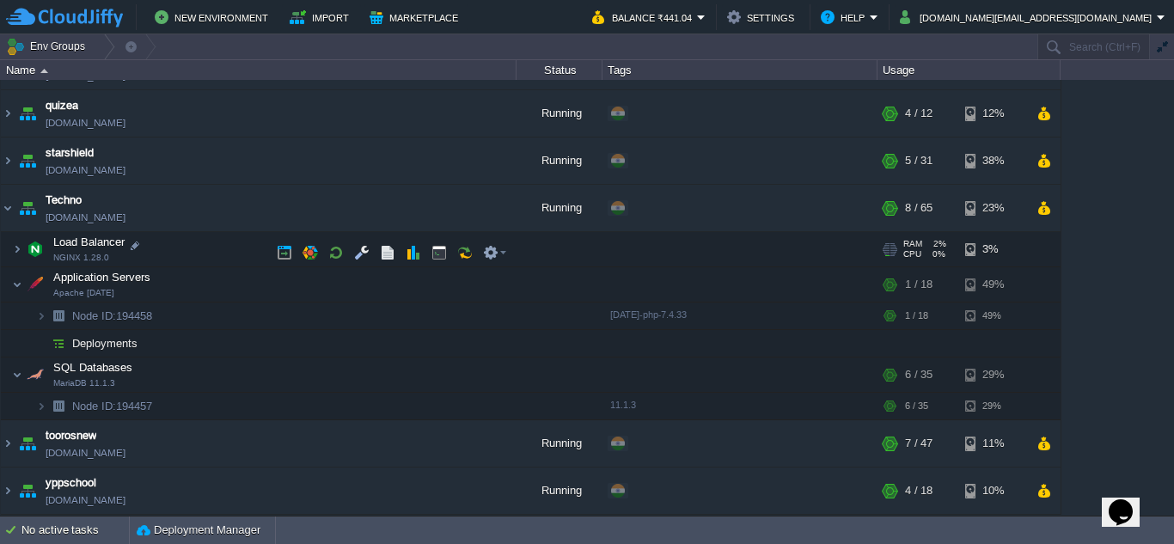
scroll to position [226, 0]
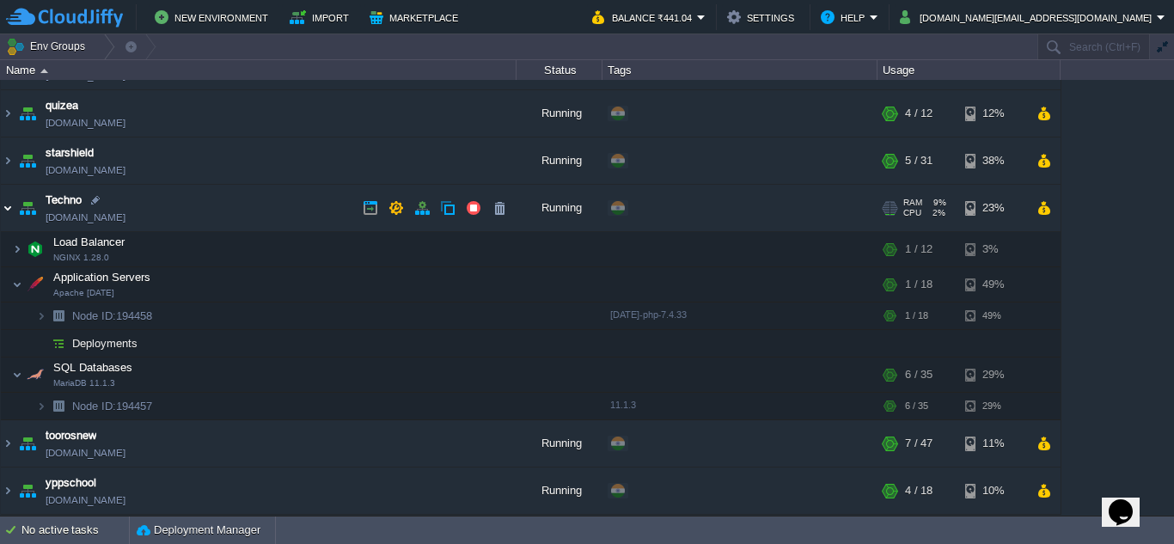
click at [5, 206] on img at bounding box center [8, 208] width 14 height 46
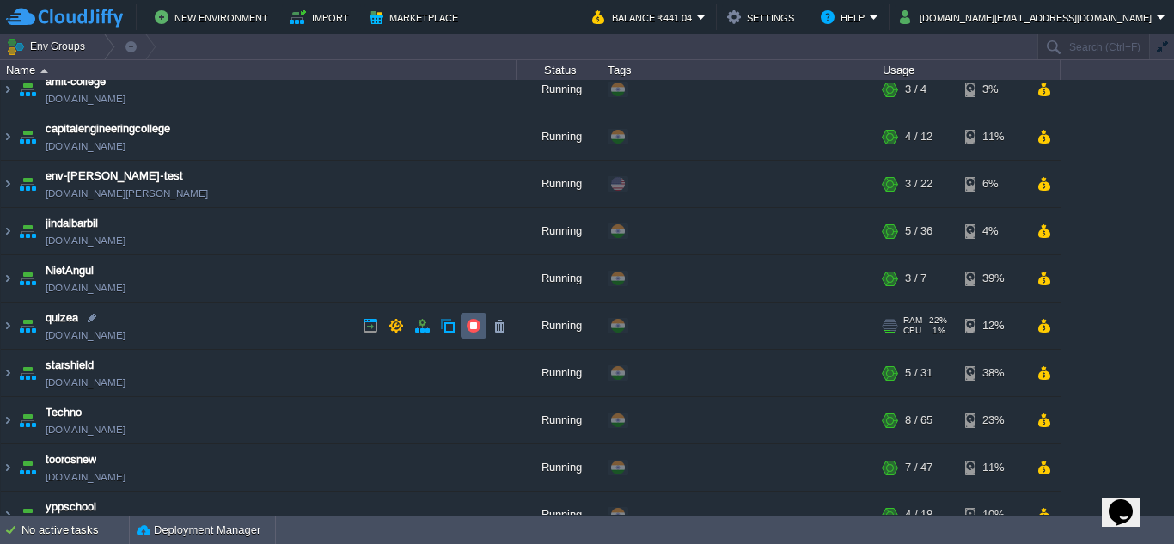
scroll to position [0, 0]
